Goal: Navigation & Orientation: Understand site structure

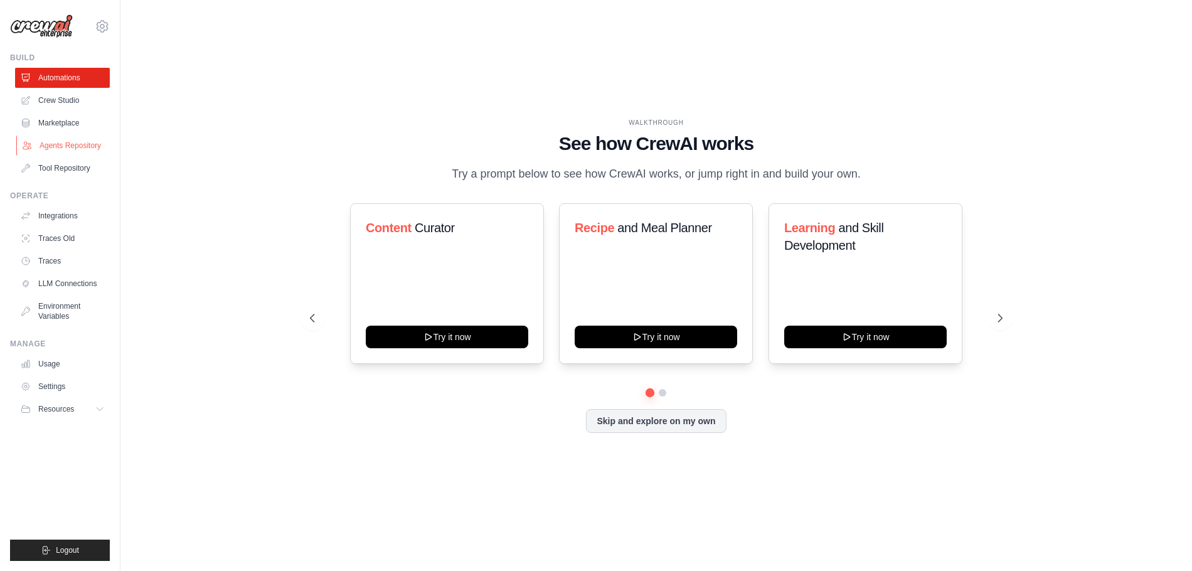
click at [38, 143] on link "Agents Repository" at bounding box center [63, 146] width 95 height 20
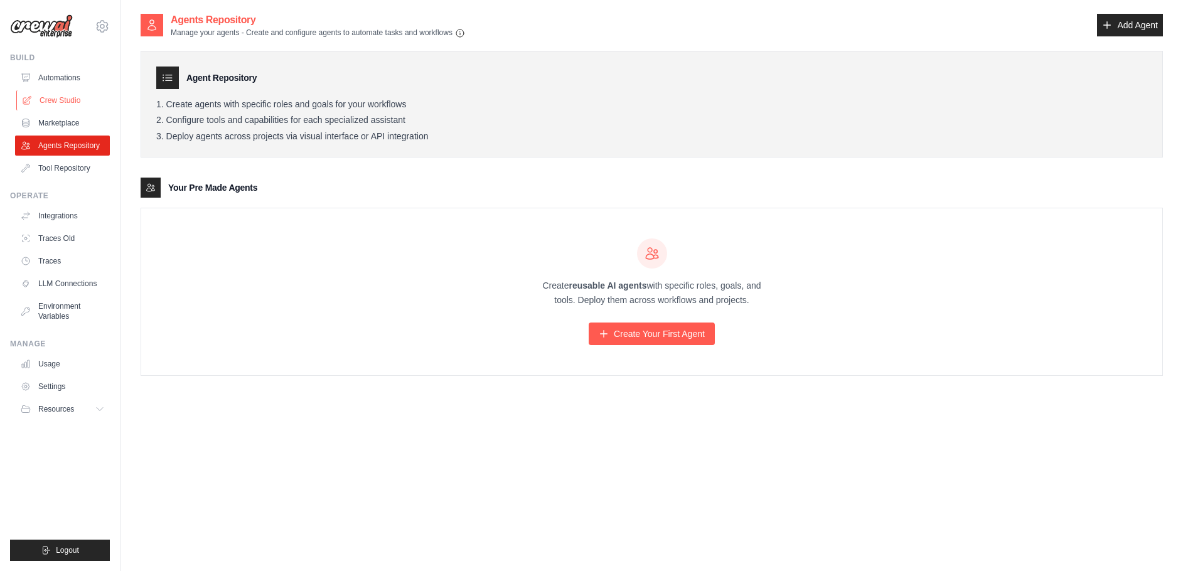
click at [40, 98] on link "Crew Studio" at bounding box center [63, 100] width 95 height 20
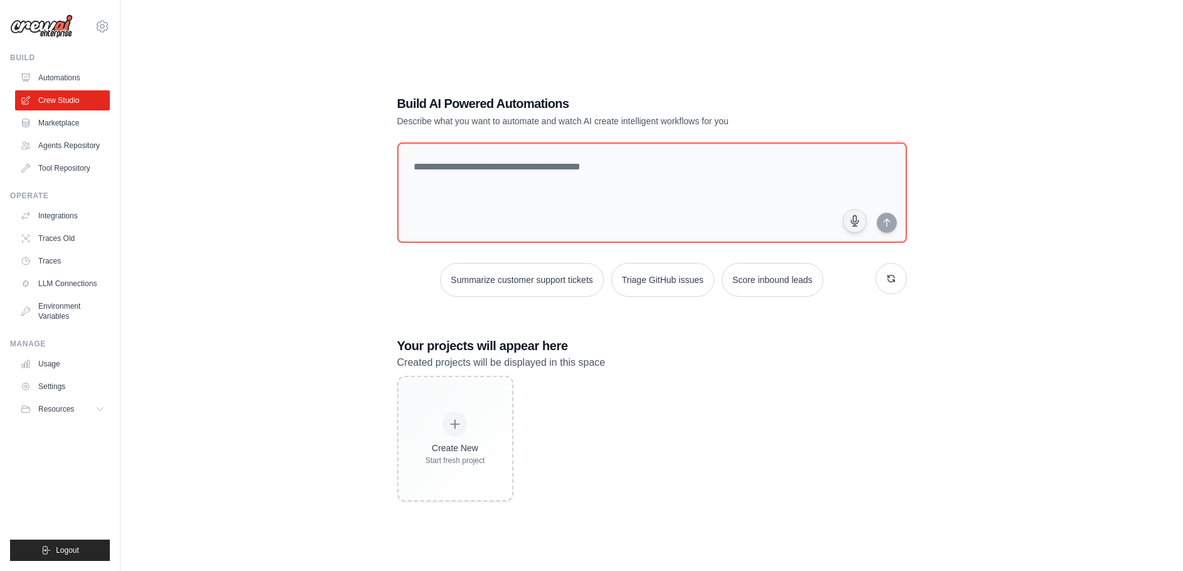
click at [44, 81] on link "Automations" at bounding box center [62, 78] width 95 height 20
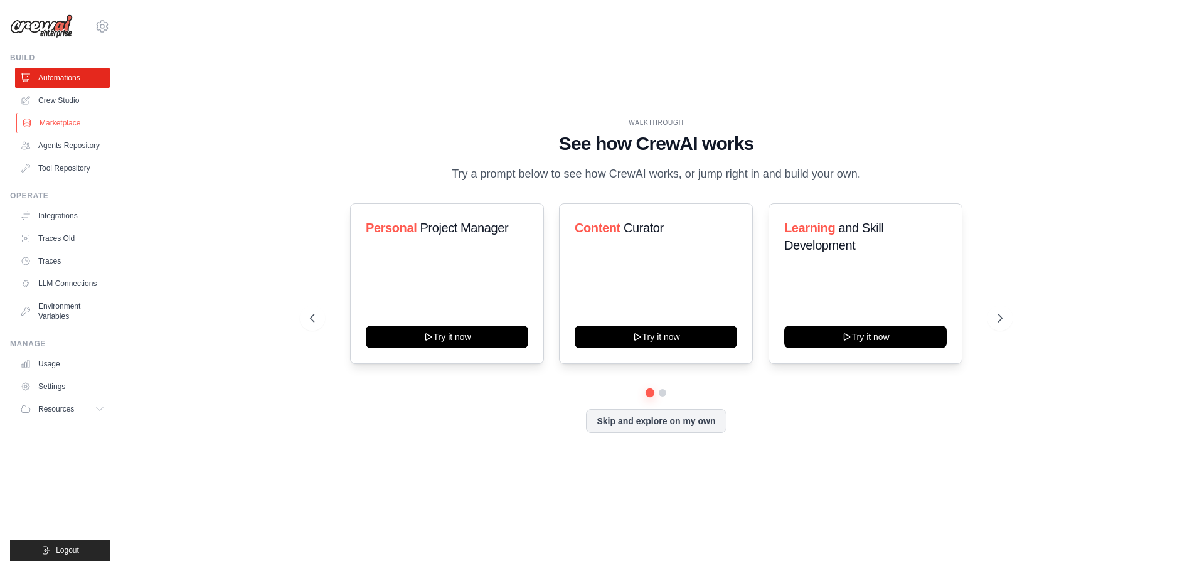
click at [44, 119] on link "Marketplace" at bounding box center [63, 123] width 95 height 20
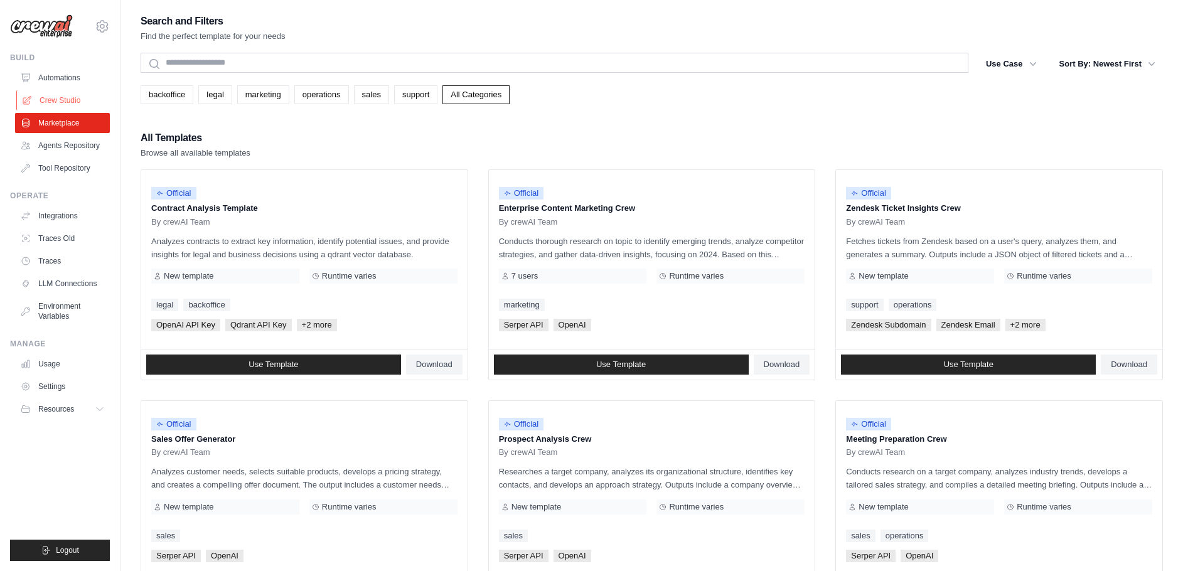
click at [44, 97] on link "Crew Studio" at bounding box center [63, 100] width 95 height 20
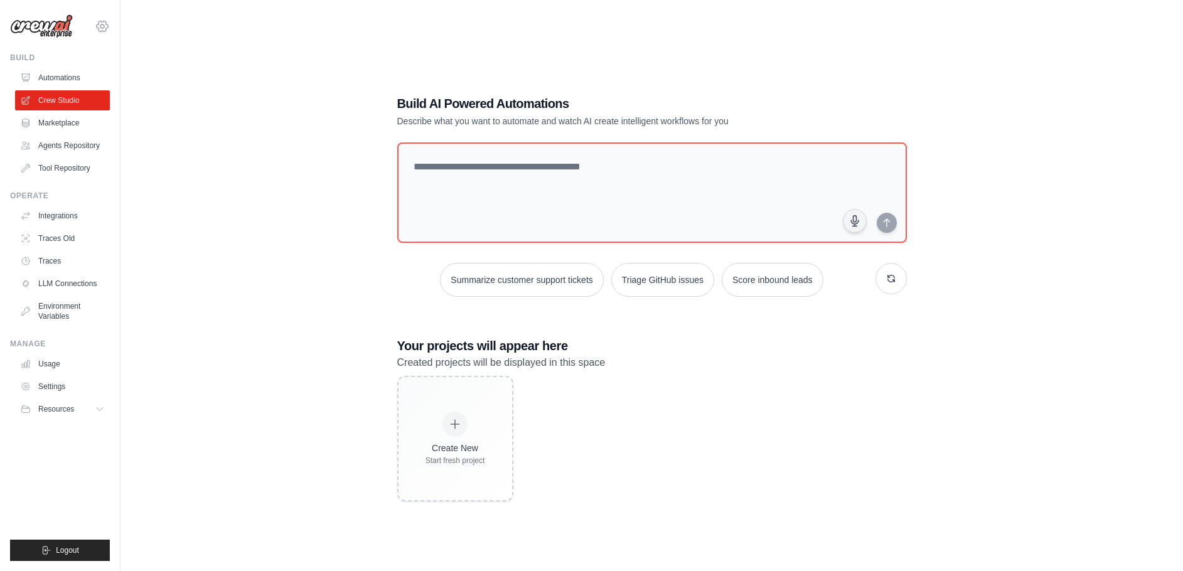
click at [104, 23] on icon at bounding box center [102, 26] width 15 height 15
